Goal: Transaction & Acquisition: Purchase product/service

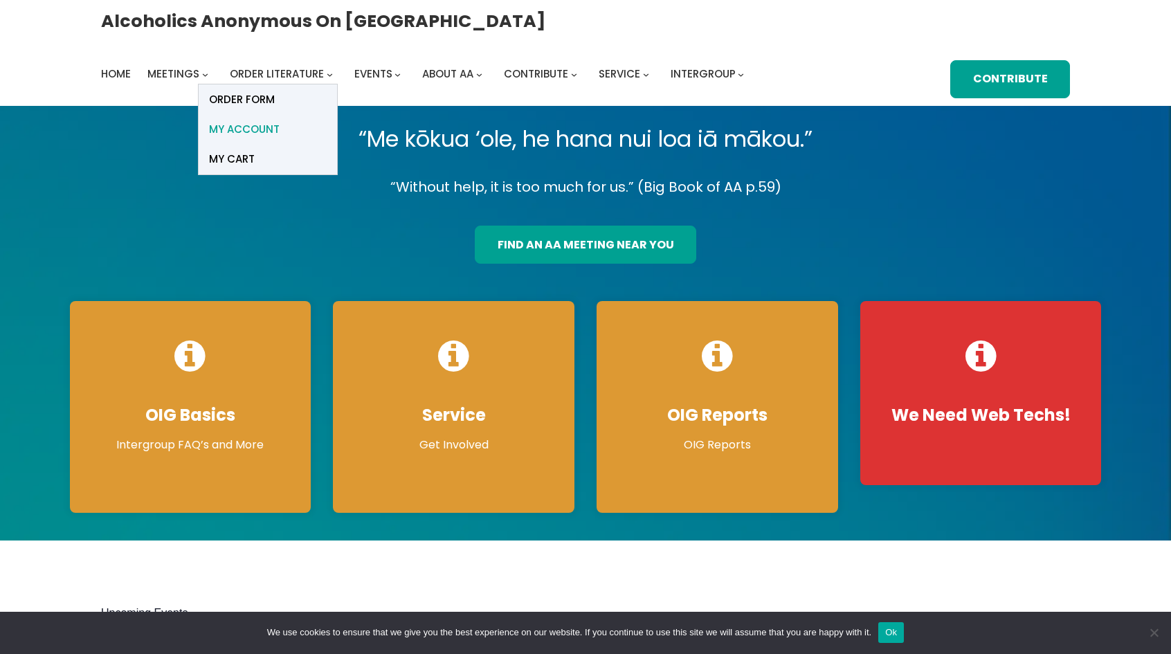
click at [280, 120] on span "My account" at bounding box center [244, 129] width 71 height 19
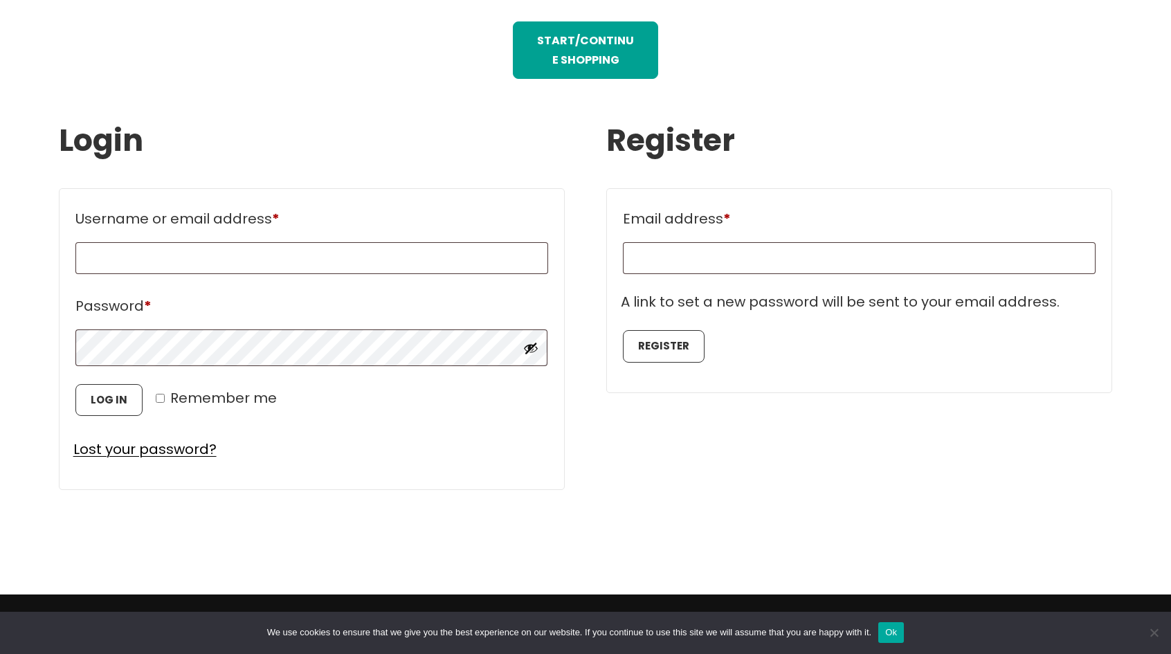
scroll to position [762, 0]
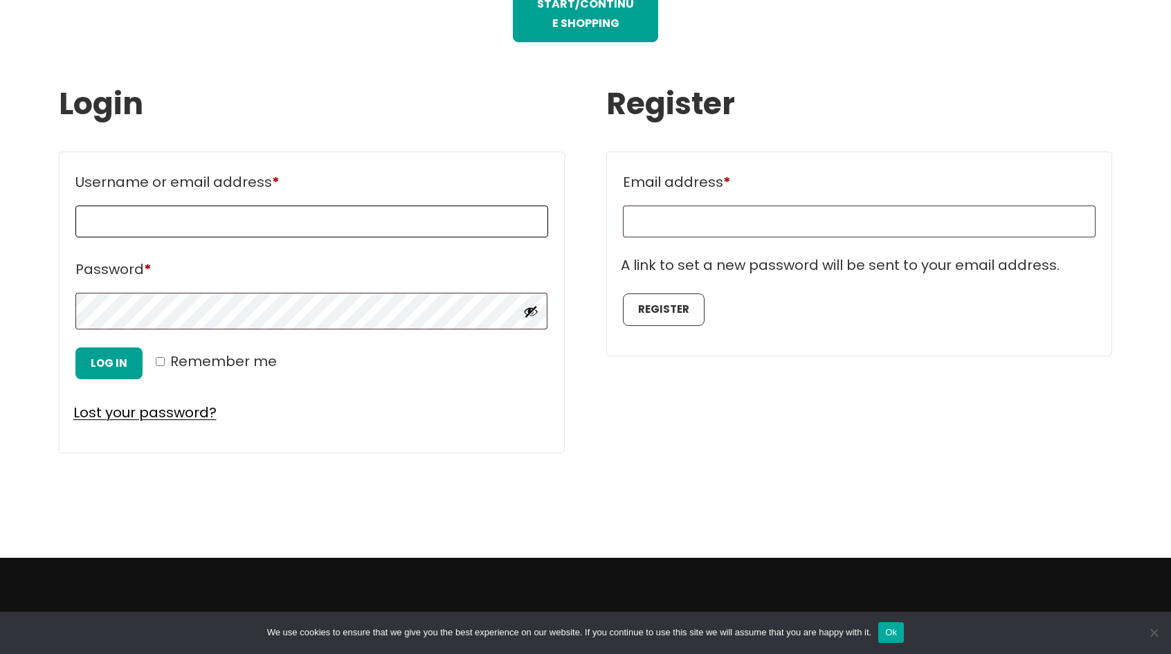
type input "**********"
click at [108, 368] on button "Log in" at bounding box center [108, 364] width 67 height 32
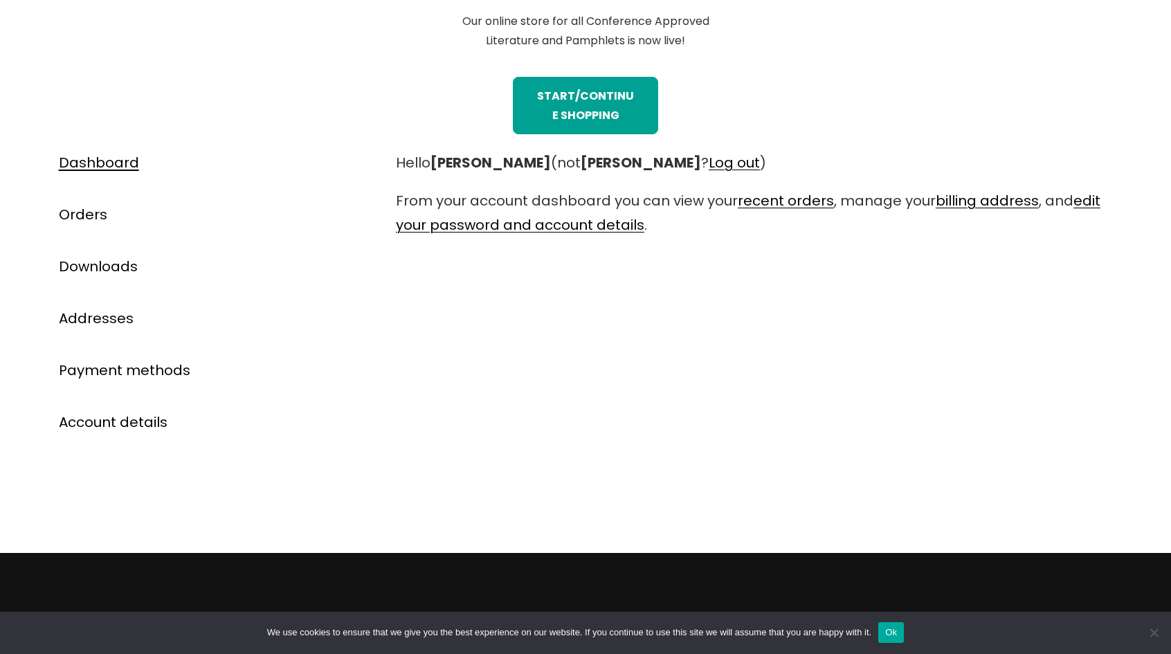
scroll to position [692, 0]
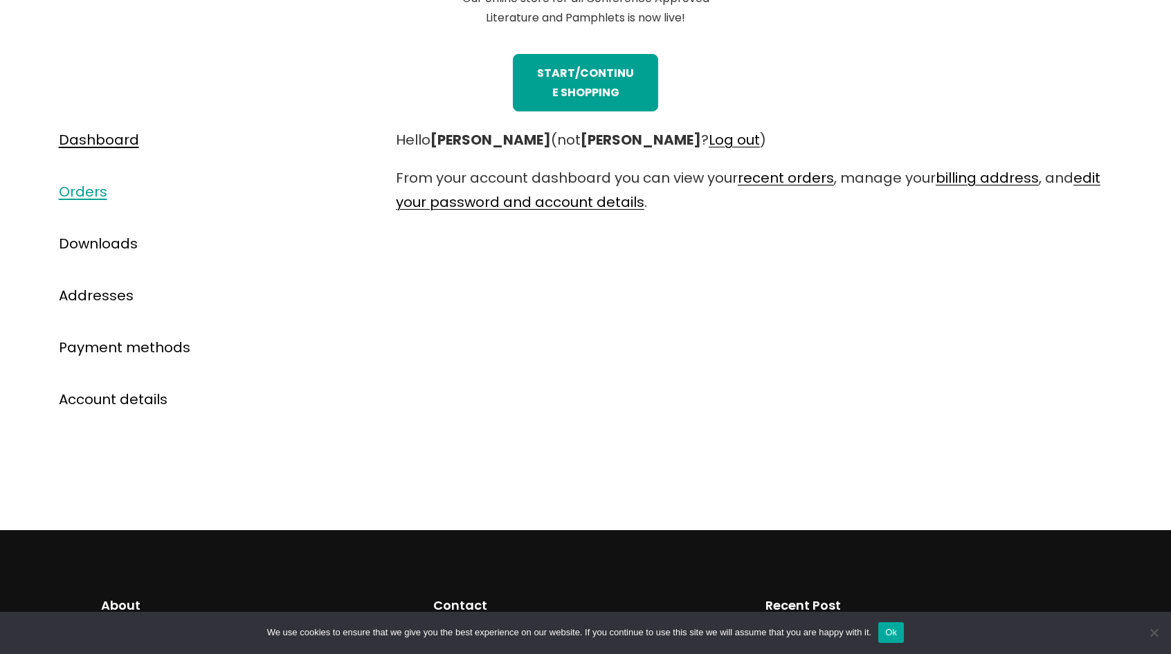
click at [78, 192] on link "Orders" at bounding box center [83, 191] width 48 height 19
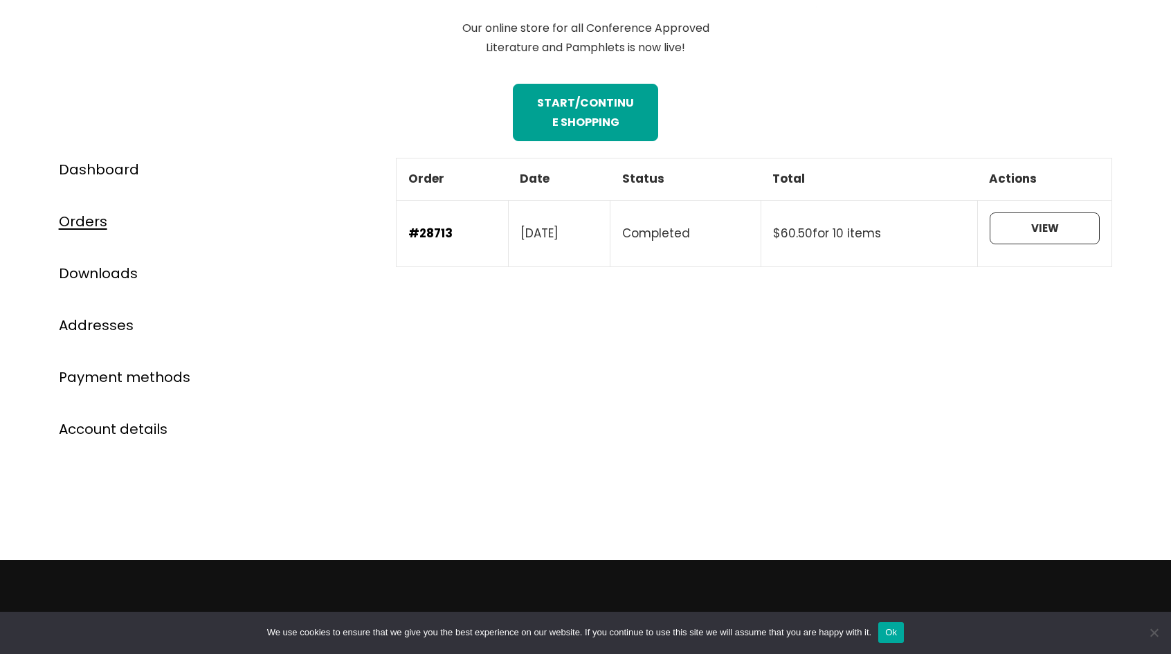
scroll to position [692, 0]
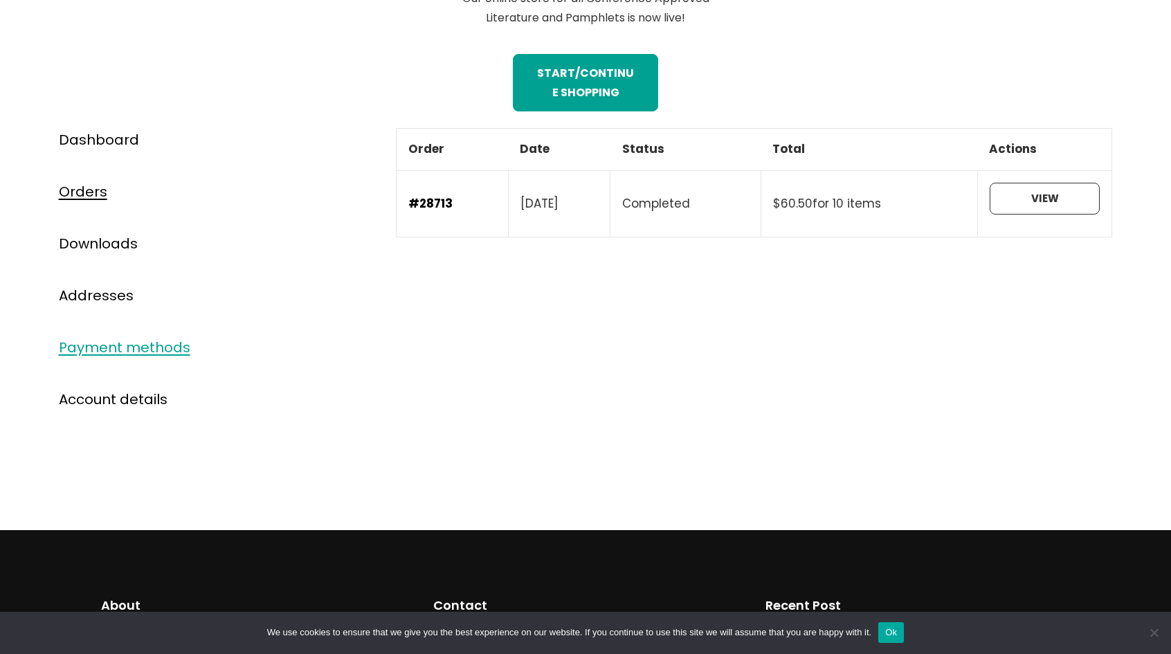
click at [84, 347] on link "Payment methods" at bounding box center [125, 347] width 132 height 19
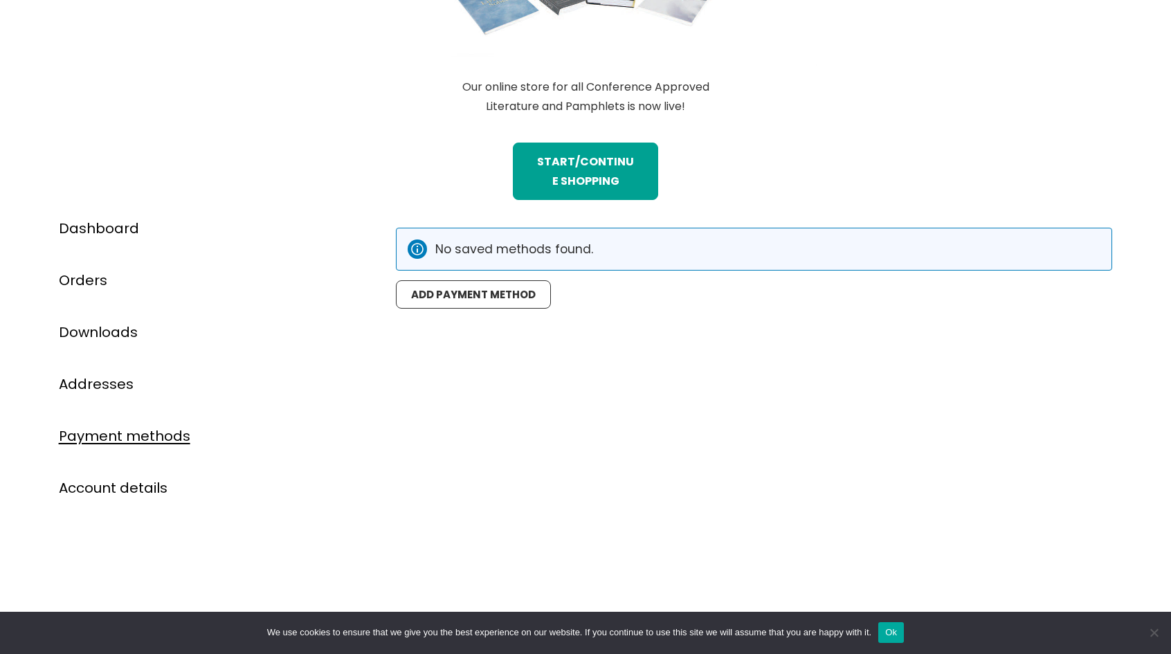
scroll to position [623, 0]
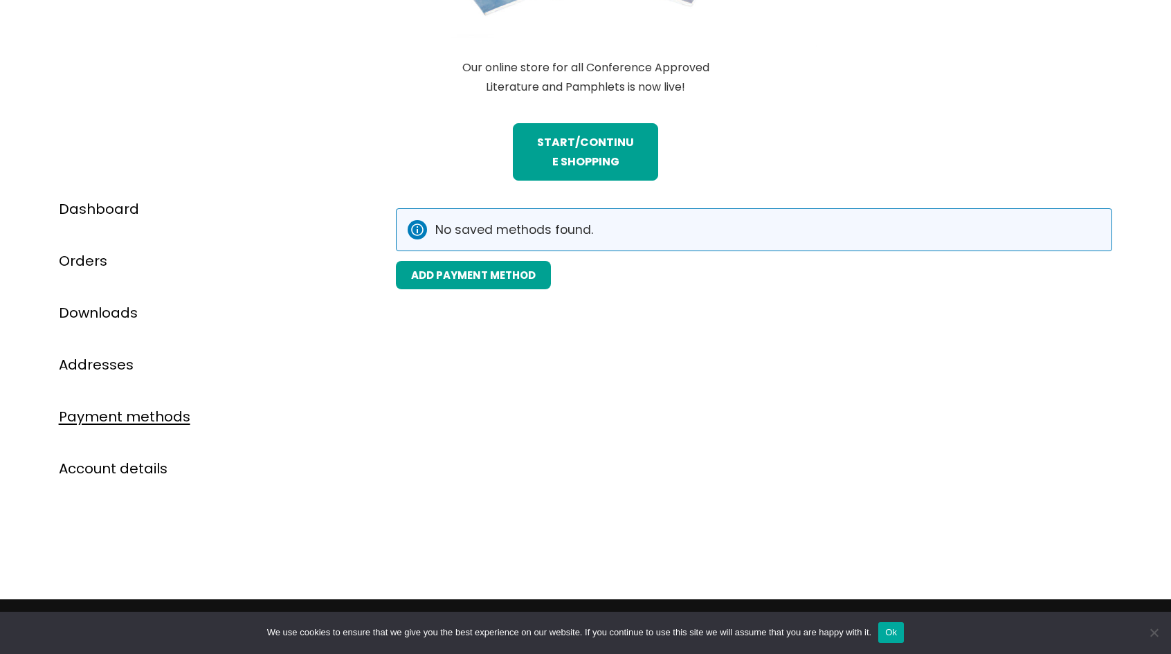
click at [472, 272] on link "Add payment method" at bounding box center [473, 275] width 155 height 28
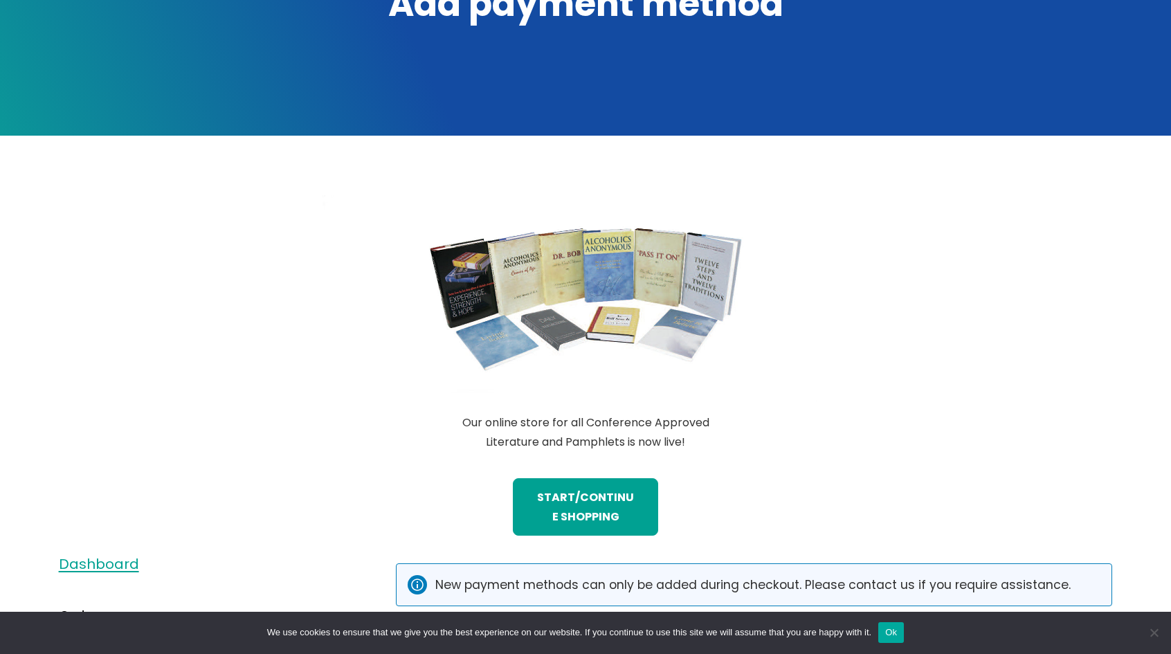
scroll to position [346, 0]
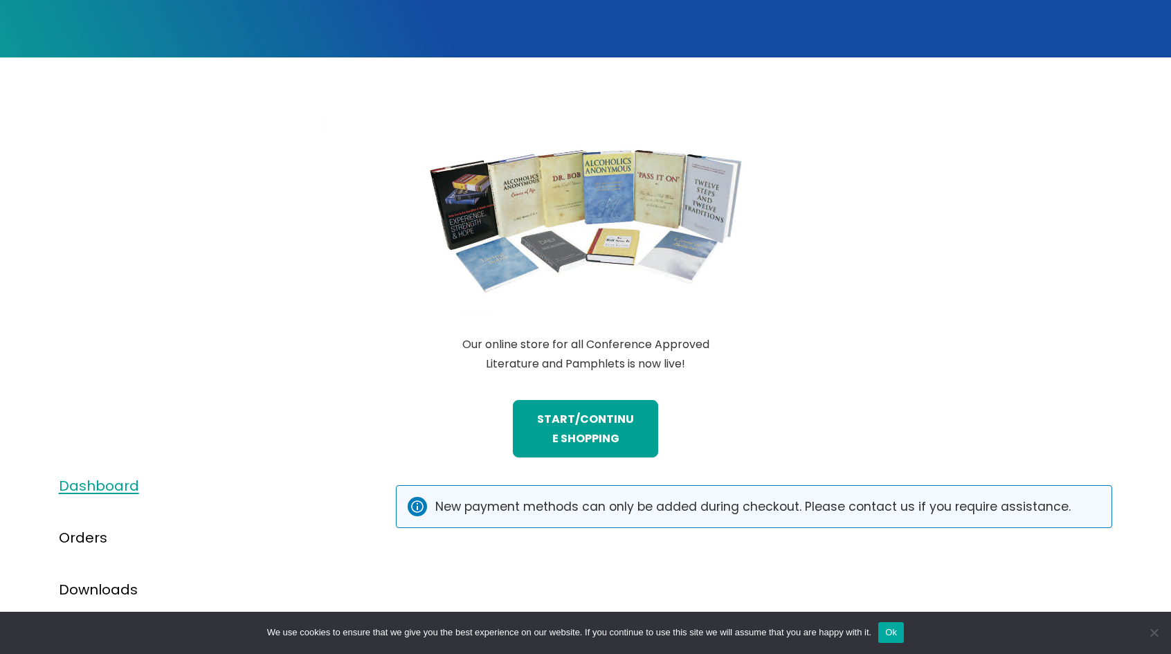
click at [116, 484] on link "Dashboard" at bounding box center [99, 485] width 80 height 19
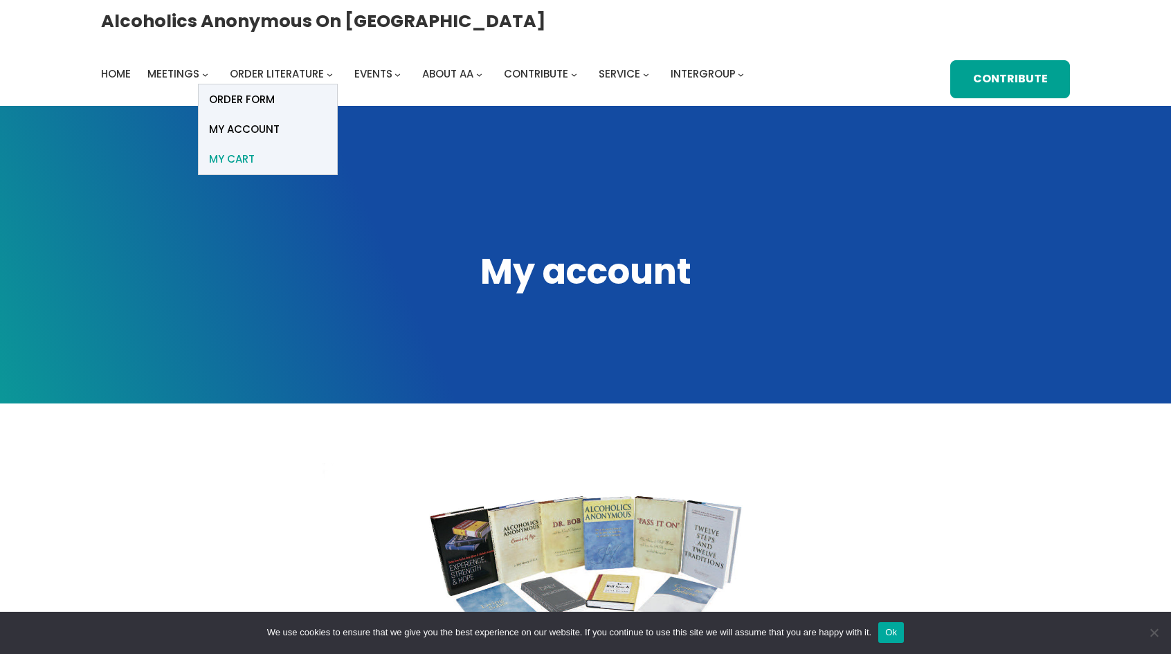
click at [255, 150] on span "My Cart" at bounding box center [232, 159] width 46 height 19
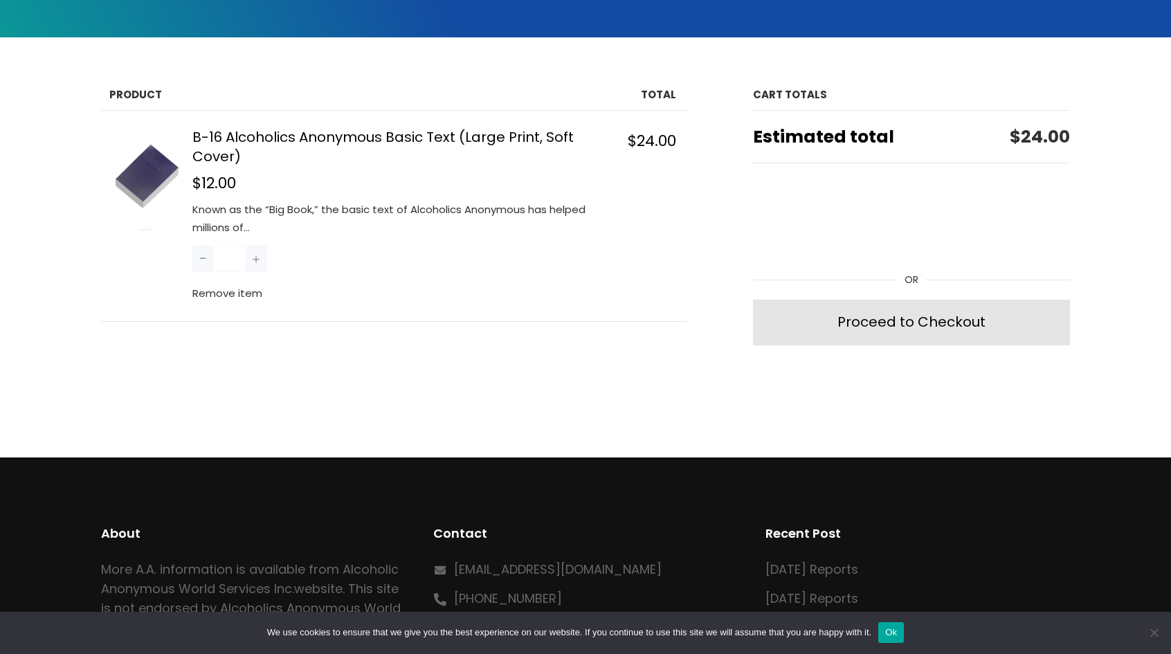
scroll to position [314, 0]
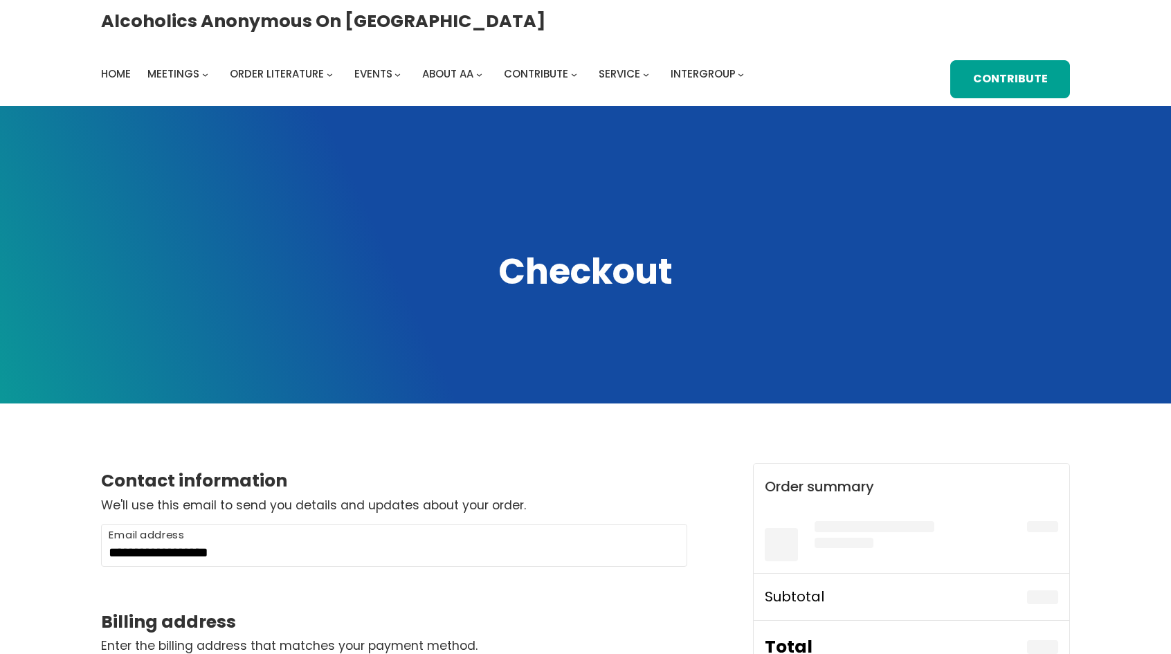
select select "**"
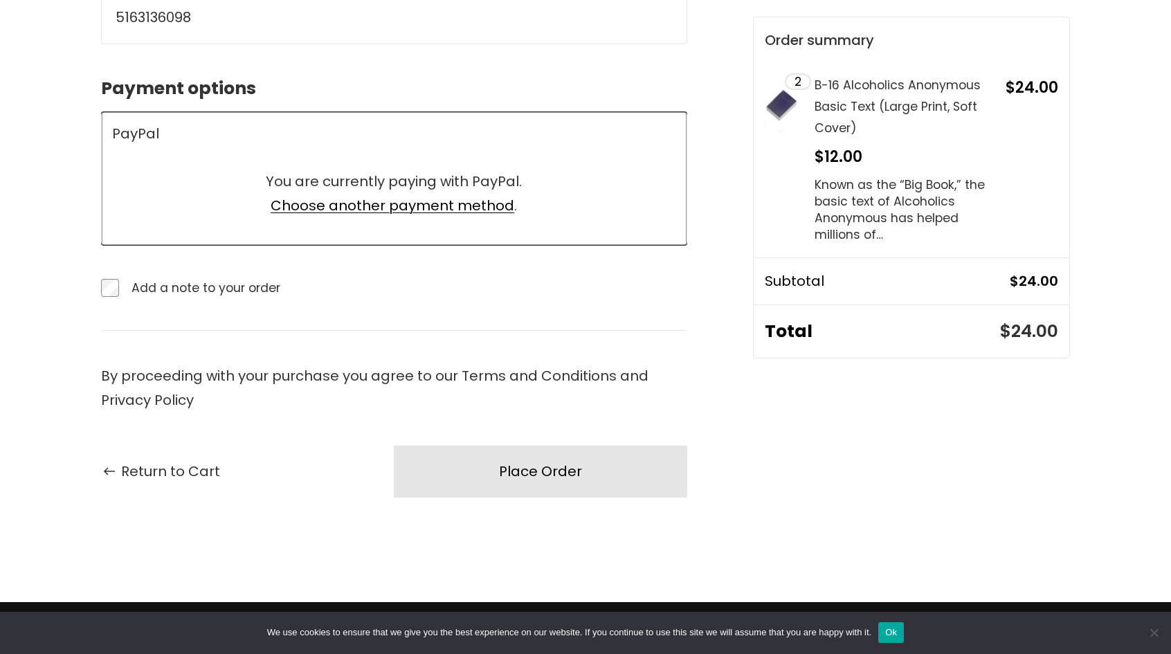
scroll to position [762, 0]
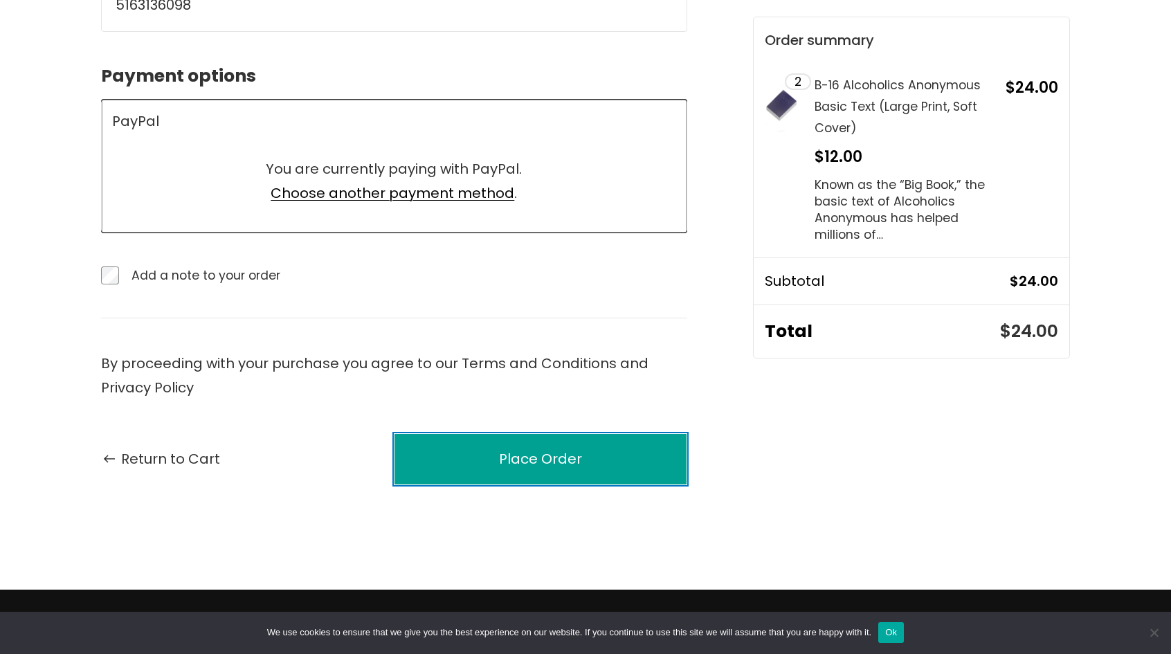
click at [512, 447] on div "Place Order" at bounding box center [540, 459] width 83 height 24
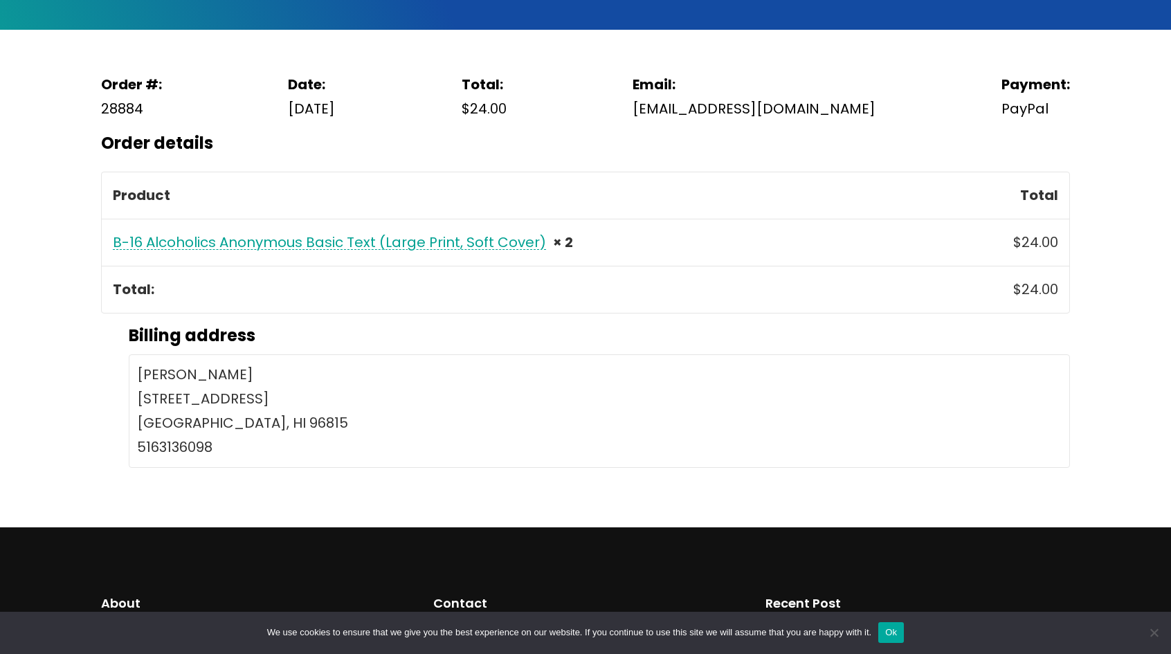
scroll to position [415, 0]
